Goal: Obtain resource: Obtain resource

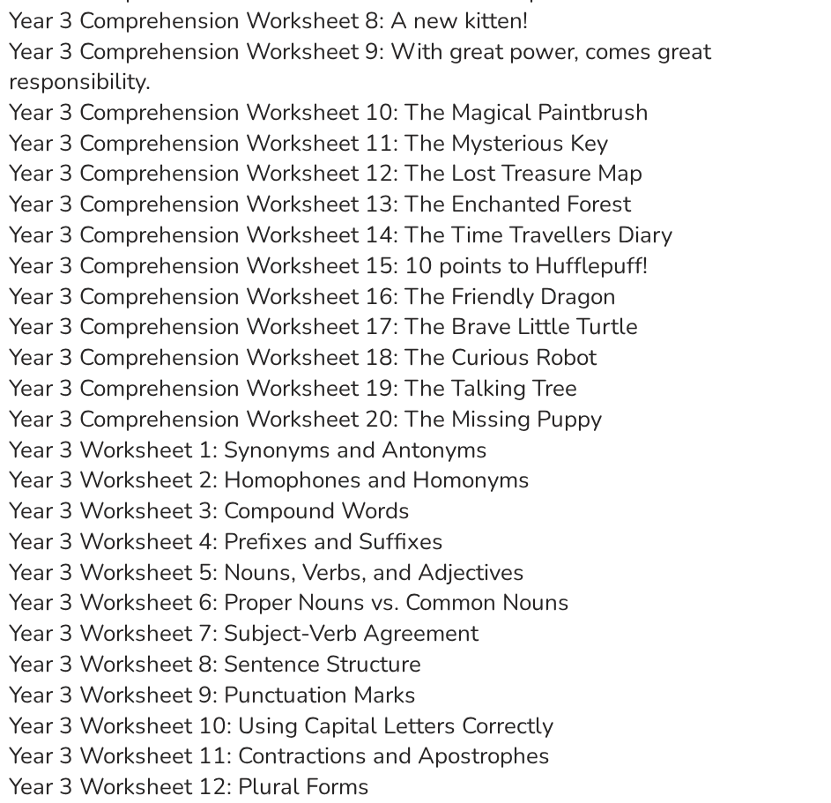
click at [365, 404] on link "Year 3 Comprehension Worksheet 20: The Missing Puppy" at bounding box center [305, 419] width 593 height 31
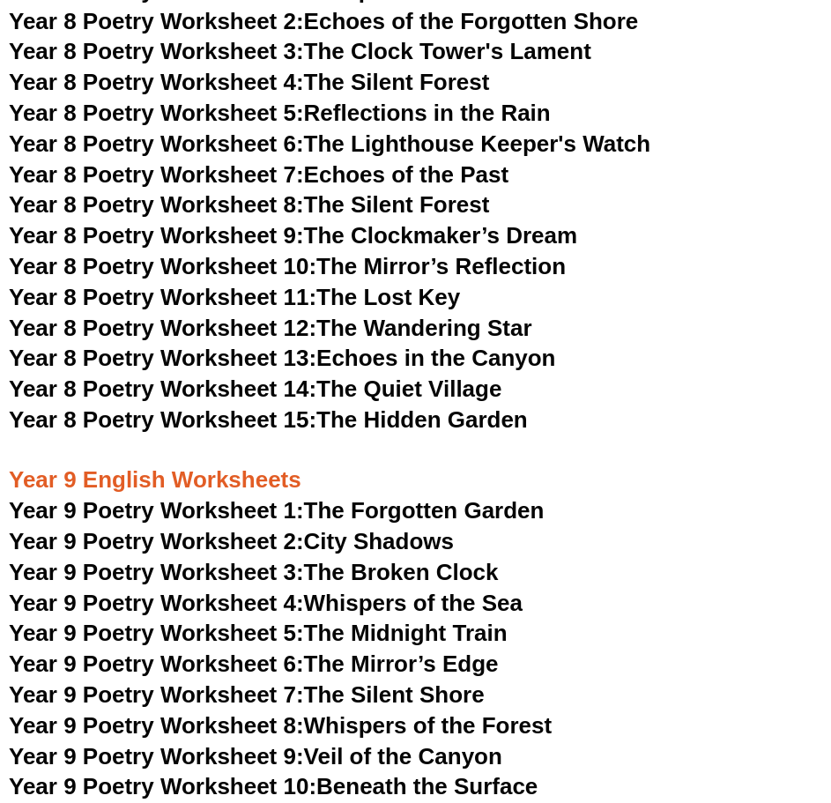
scroll to position [5898, 0]
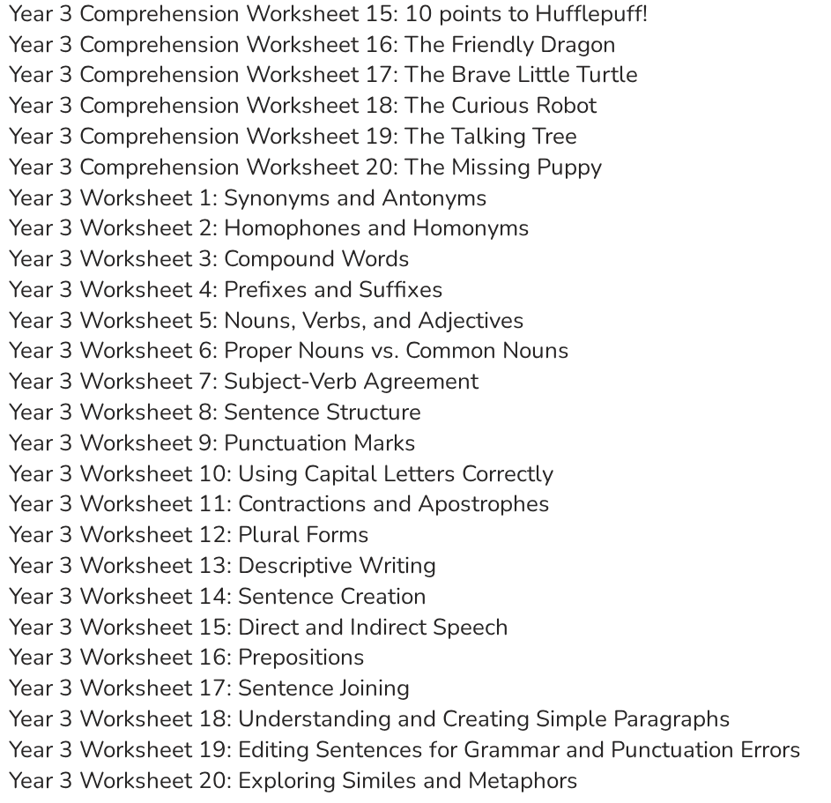
scroll to position [6106, 0]
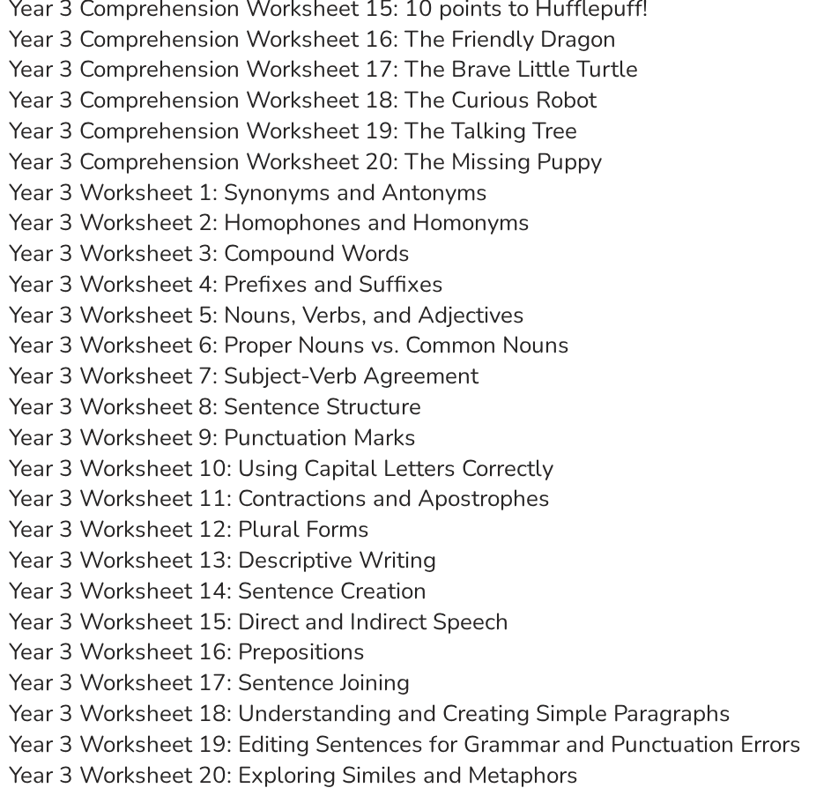
click at [375, 422] on link "Year 3 Worksheet 9: Punctuation Marks" at bounding box center [212, 437] width 407 height 31
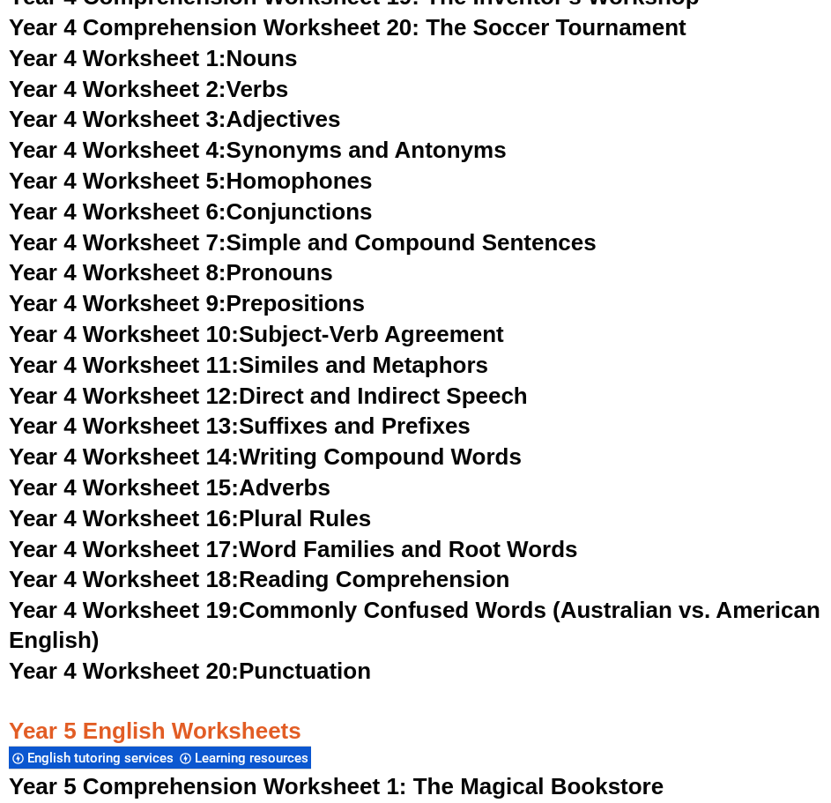
scroll to position [7550, 0]
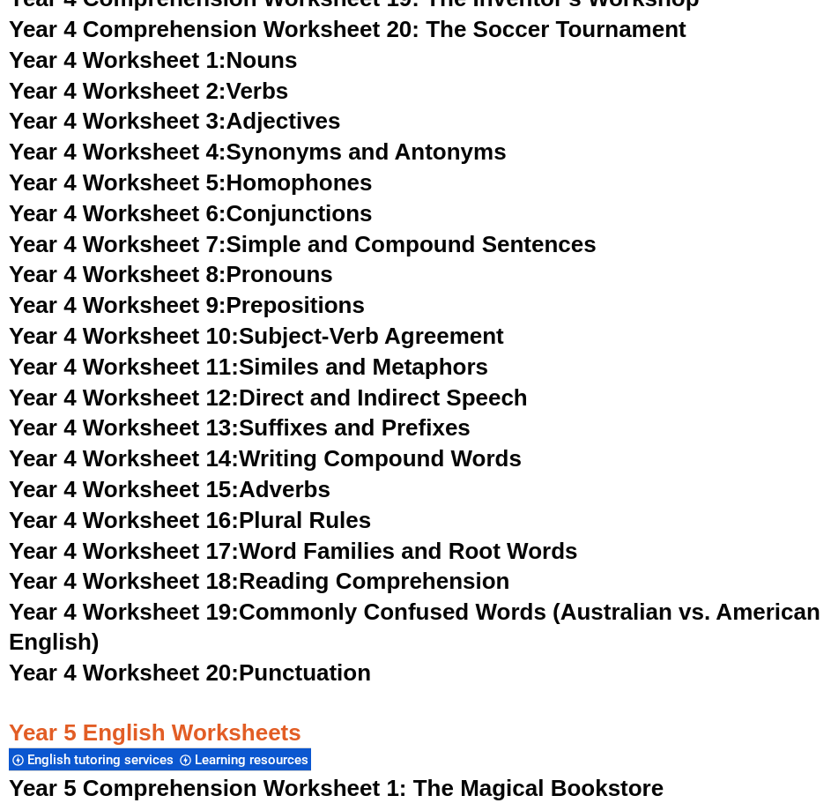
click at [302, 659] on link "Year 4 Worksheet 20: Punctuation" at bounding box center [190, 672] width 362 height 26
click at [363, 384] on link "Year 4 Worksheet 12: Direct and Indirect Speech" at bounding box center [268, 397] width 519 height 26
click at [316, 507] on link "Year 4 Worksheet 16: Plural Rules" at bounding box center [190, 520] width 362 height 26
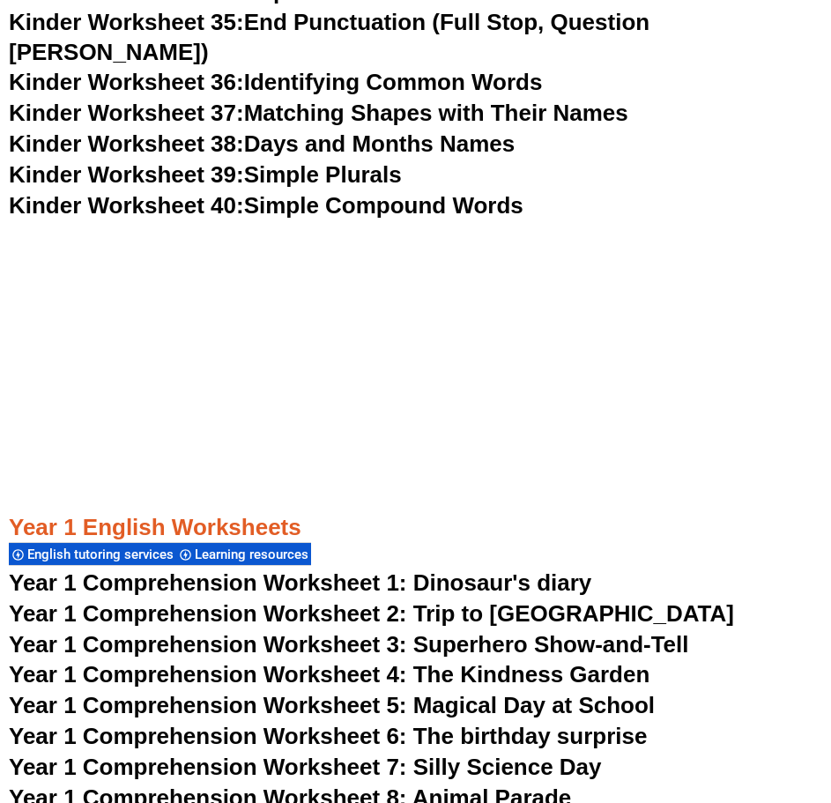
scroll to position [0, 0]
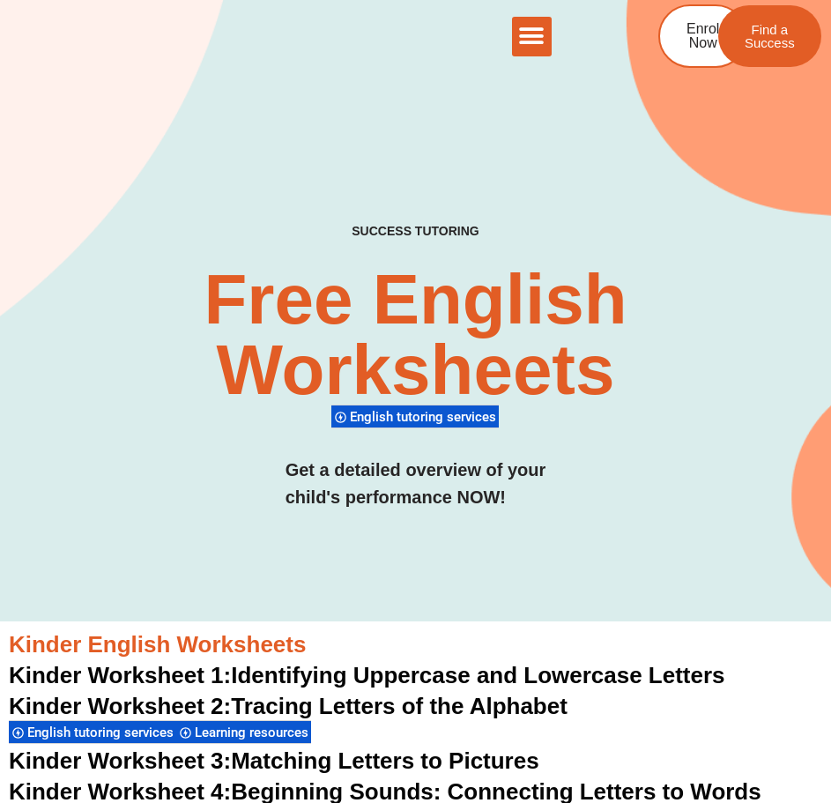
click at [537, 35] on icon "Menu Toggle" at bounding box center [531, 36] width 26 height 26
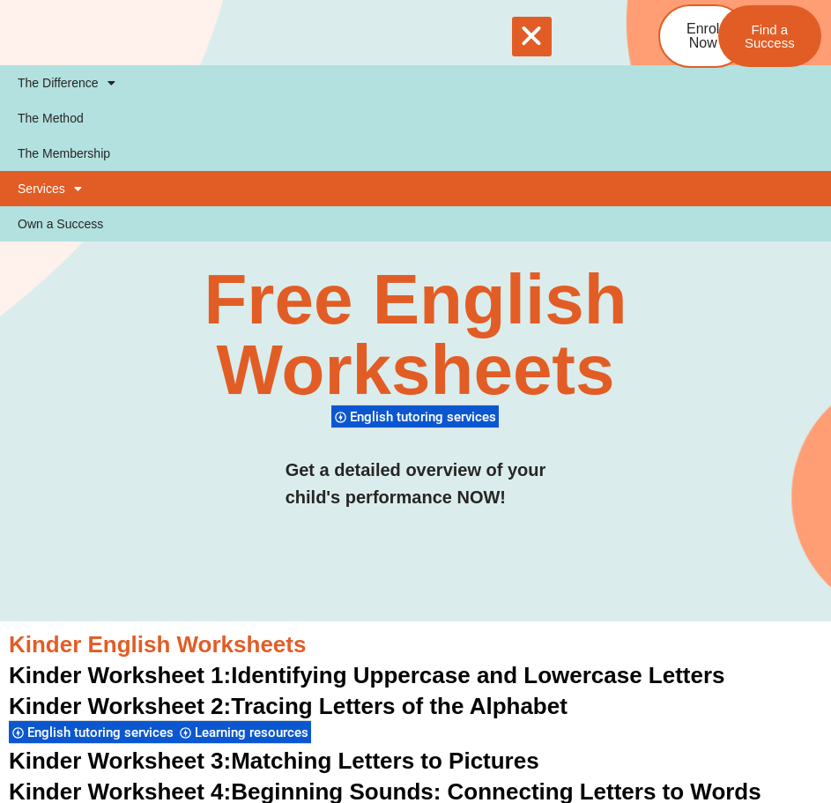
click at [69, 175] on span at bounding box center [73, 189] width 17 height 30
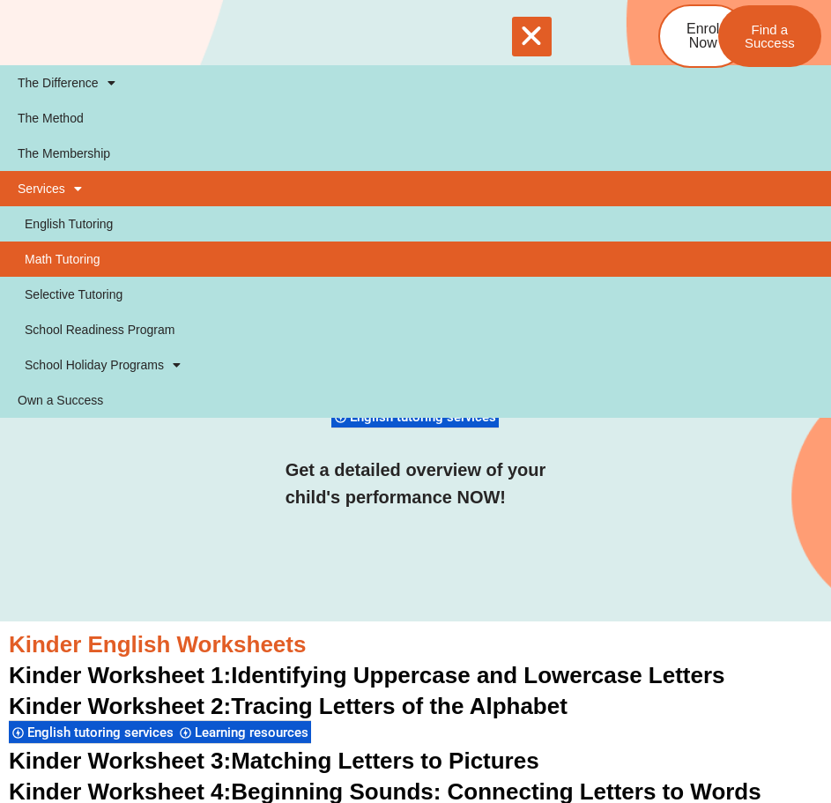
click at [69, 253] on link "Math Tutoring" at bounding box center [415, 259] width 831 height 35
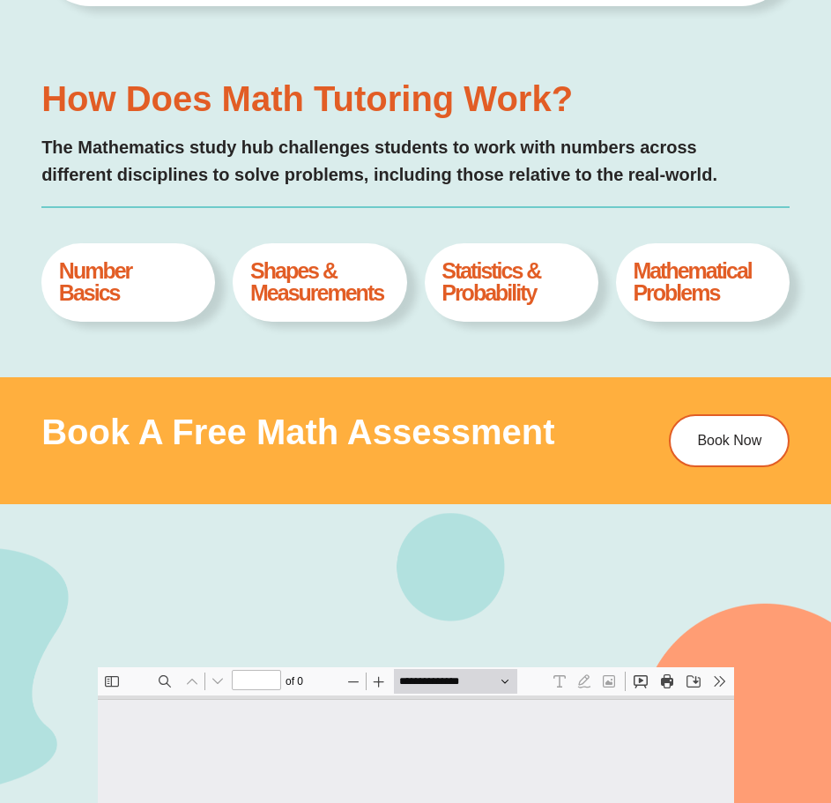
type input "*"
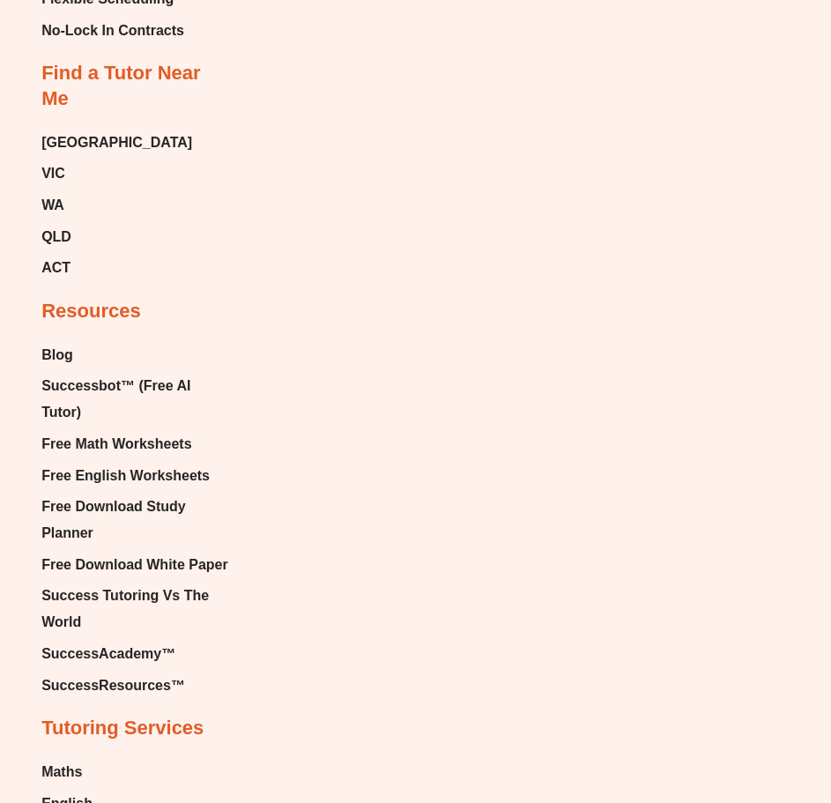
scroll to position [7674, 0]
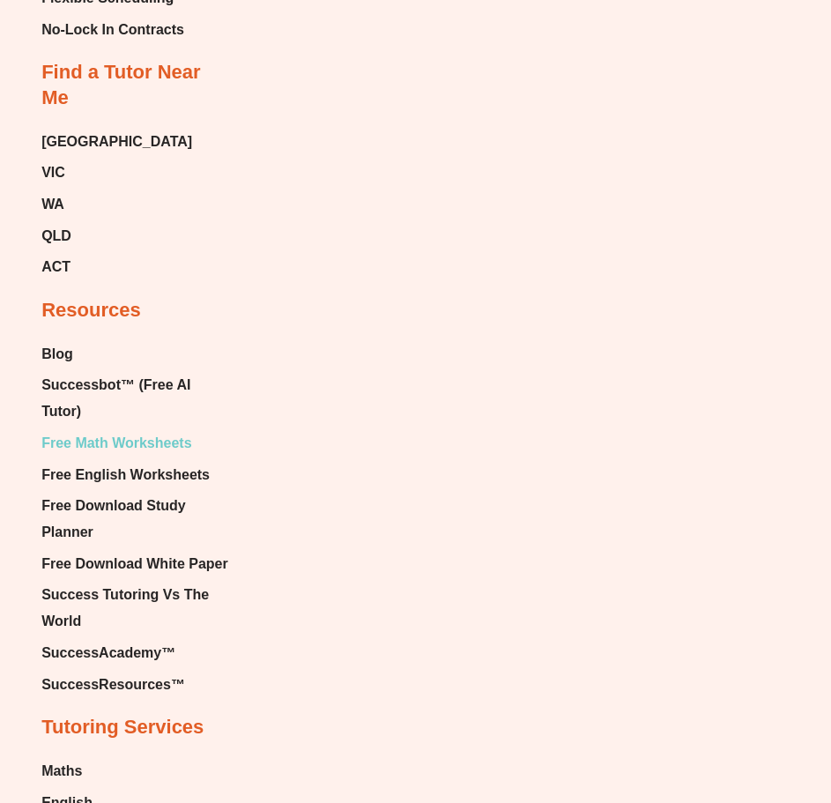
click at [124, 430] on span "Free Math Worksheets" at bounding box center [116, 443] width 150 height 26
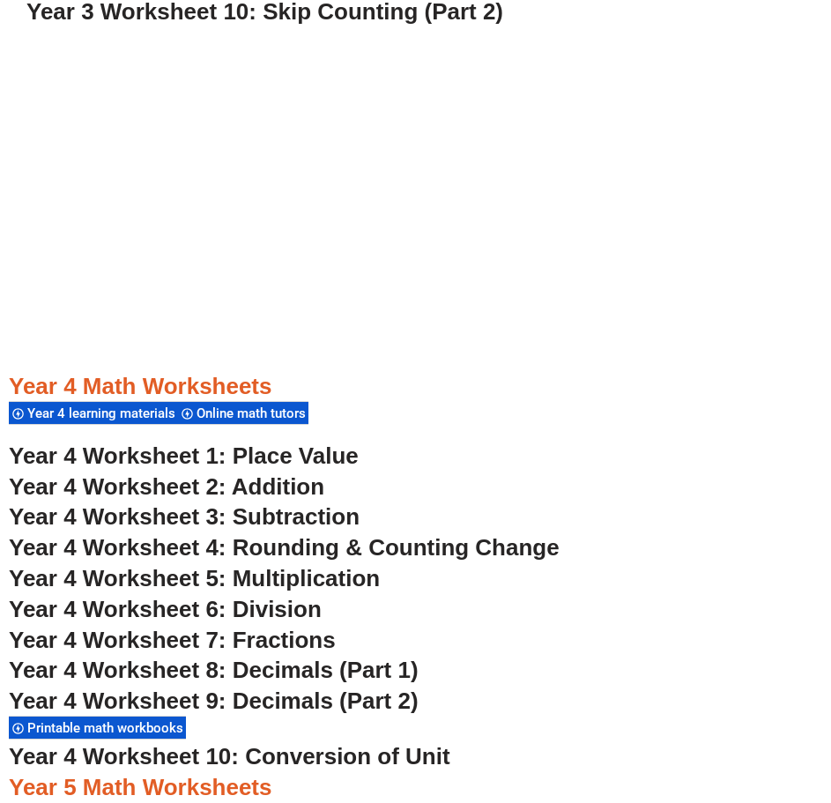
scroll to position [3152, 0]
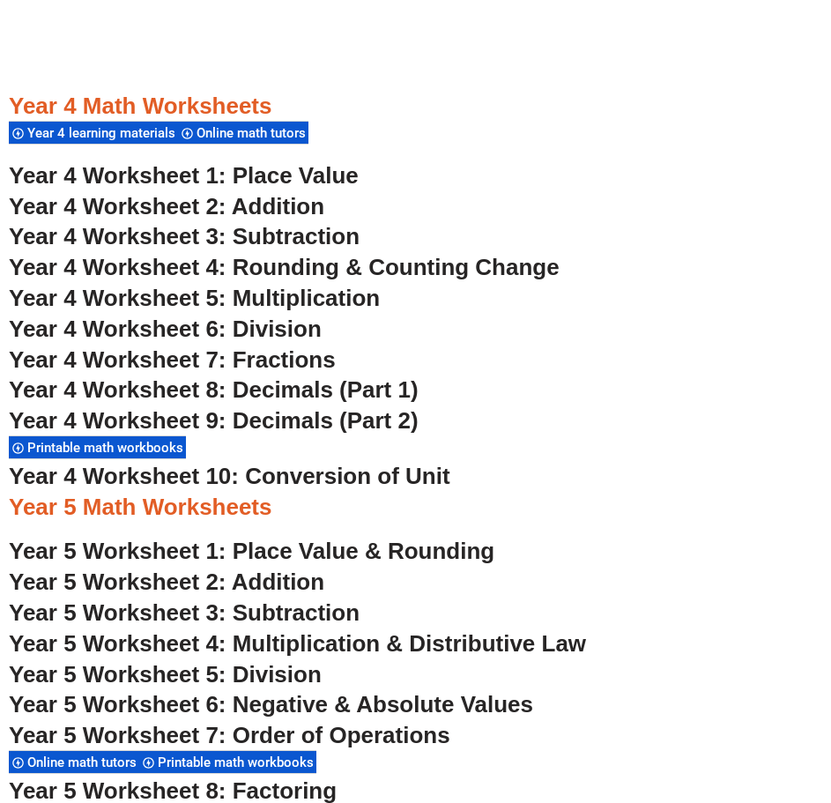
scroll to position [3263, 0]
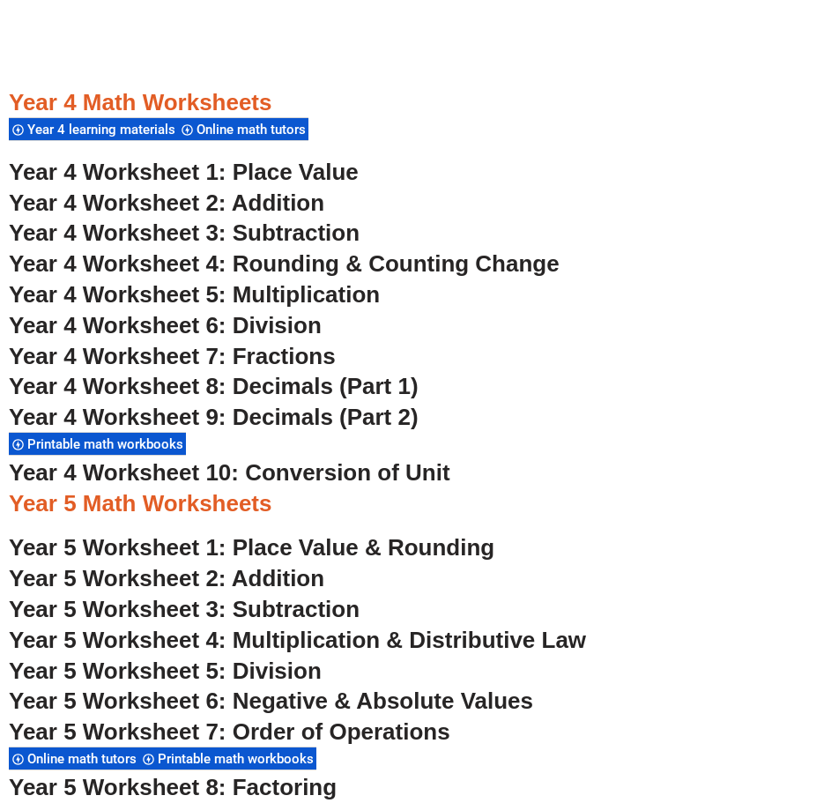
click at [350, 301] on span "Year 4 Worksheet 5: Multiplication" at bounding box center [194, 294] width 371 height 26
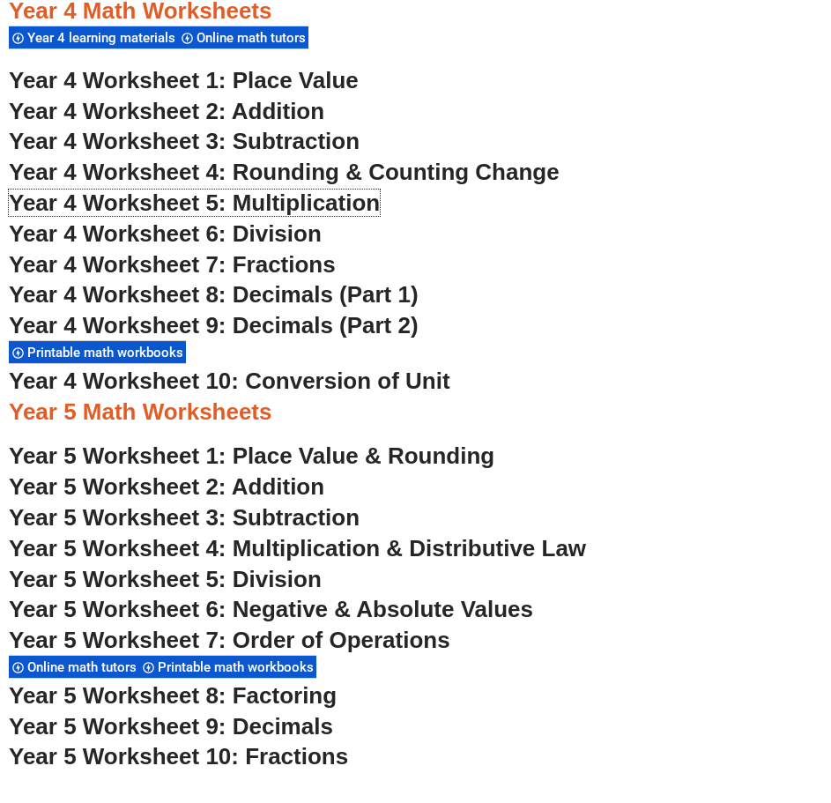
scroll to position [3356, 0]
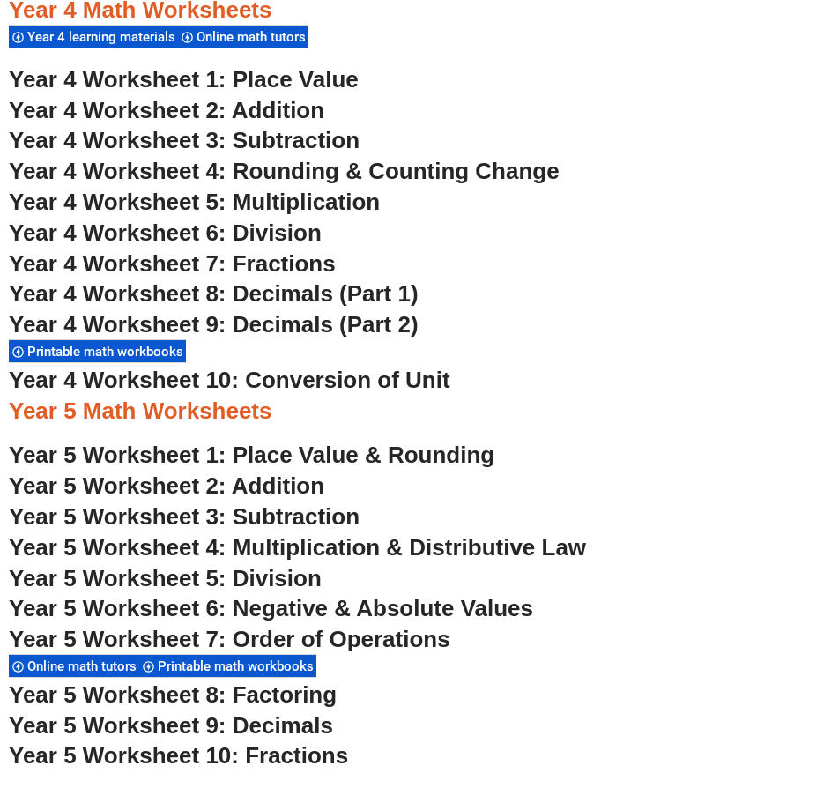
click at [359, 380] on span "Year 4 Worksheet 10: Conversion of Unit" at bounding box center [230, 380] width 442 height 26
